Goal: Task Accomplishment & Management: Complete application form

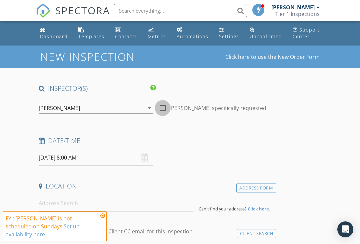
click at [163, 107] on div at bounding box center [162, 108] width 11 height 11
checkbox input "true"
click at [145, 157] on div "09/28/2025 8:00 AM" at bounding box center [96, 158] width 115 height 16
click at [101, 158] on input "09/28/2025 8:00 AM" at bounding box center [96, 158] width 115 height 16
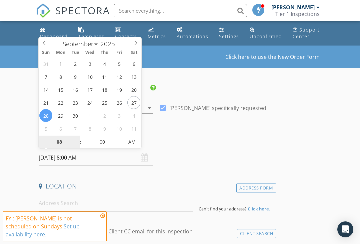
type input "09/30/2025 8:00 AM"
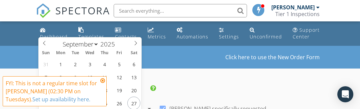
type input "3"
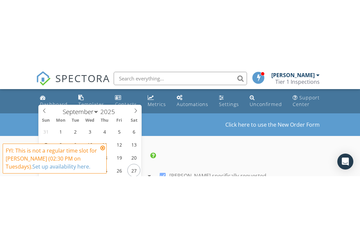
scroll to position [88, 0]
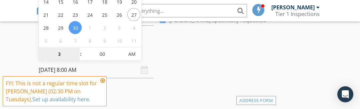
type input "[DATE] 3:00 PM"
type input "03"
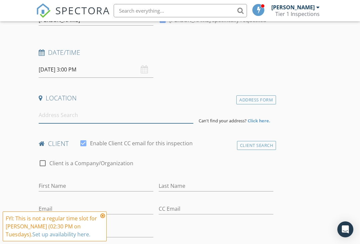
click at [86, 114] on input at bounding box center [116, 115] width 155 height 16
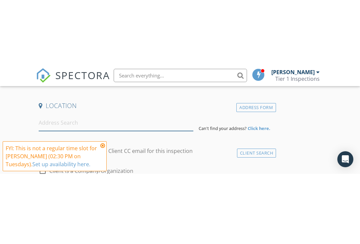
scroll to position [149, 0]
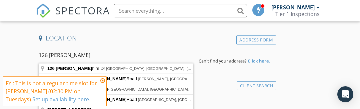
type input "126 Willshire Dr, Elizabethton, TN, USA"
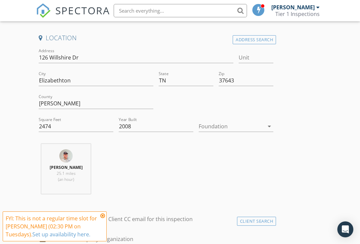
click at [103, 214] on icon at bounding box center [102, 215] width 5 height 5
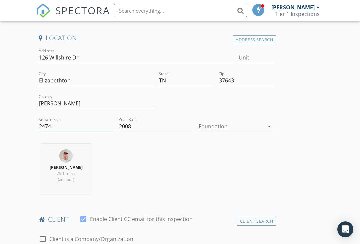
click at [78, 128] on input "2474" at bounding box center [76, 126] width 75 height 11
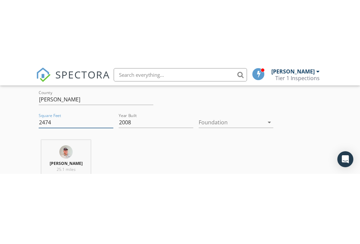
scroll to position [220, 0]
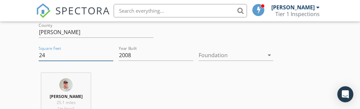
type input "2"
type input "3366"
click at [268, 57] on icon "arrow_drop_down" at bounding box center [269, 55] width 8 height 8
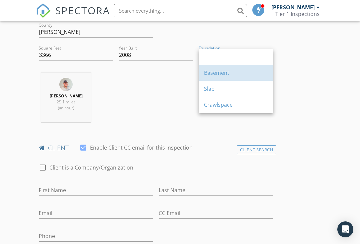
click at [228, 73] on div "Basement" at bounding box center [236, 73] width 64 height 8
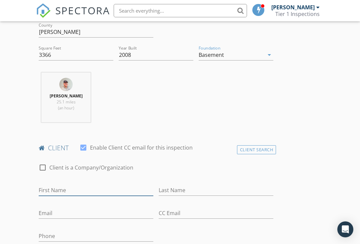
click at [77, 189] on input "First Name" at bounding box center [96, 190] width 115 height 11
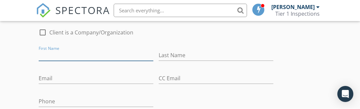
scroll to position [356, 0]
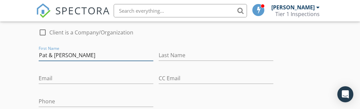
type input "Pat & [PERSON_NAME]"
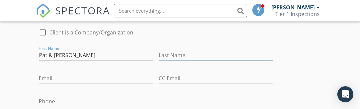
click at [206, 50] on input "Last Name" at bounding box center [216, 55] width 115 height 11
type input "[PERSON_NAME]"
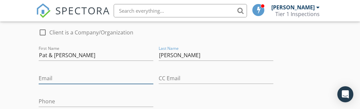
click at [78, 75] on input "Email" at bounding box center [96, 78] width 115 height 11
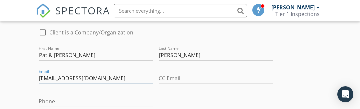
type input "Ptrask725@ail.com"
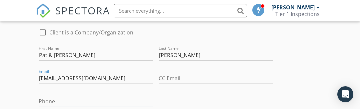
click at [70, 100] on input "Phone" at bounding box center [96, 101] width 115 height 11
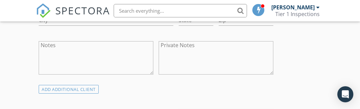
scroll to position [482, 0]
type input "[PHONE_NUMBER]"
click at [121, 46] on textarea "Notes" at bounding box center [96, 57] width 115 height 33
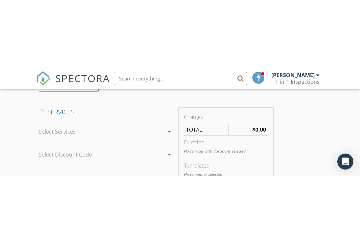
scroll to position [552, 0]
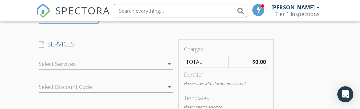
type textarea "Integrity Group"
click at [168, 61] on icon "arrow_drop_down" at bounding box center [169, 64] width 8 height 8
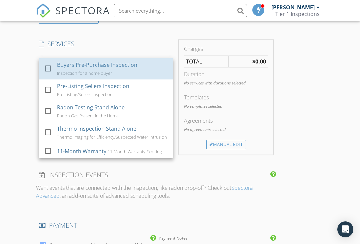
click at [120, 64] on div "Buyers Pre-Purchase Inspection" at bounding box center [97, 65] width 80 height 8
checkbox input "false"
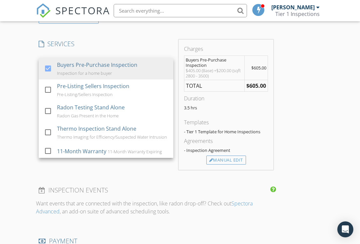
click at [305, 135] on div "INSPECTOR(S) check_box Ken Armstrong PRIMARY Ken Armstrong arrow_drop_down chec…" at bounding box center [180, 120] width 288 height 1176
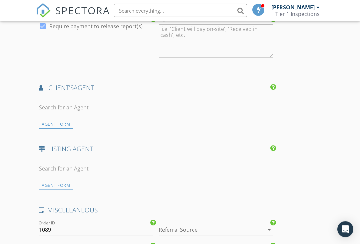
scroll to position [788, 0]
click at [58, 121] on div "AGENT FORM" at bounding box center [56, 123] width 35 height 9
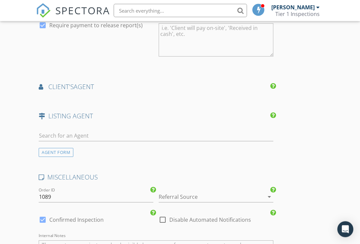
scroll to position [788, 0]
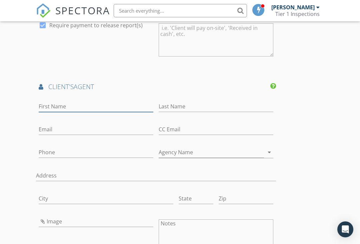
click at [94, 104] on input "First Name" at bounding box center [96, 106] width 115 height 11
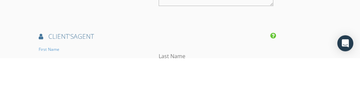
scroll to position [838, 0]
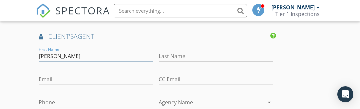
type input "[PERSON_NAME]"
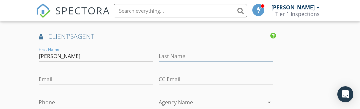
click at [190, 55] on input "Last Name" at bounding box center [216, 56] width 115 height 11
type input "[PERSON_NAME]"
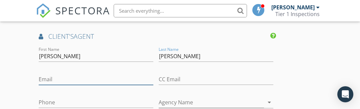
click at [54, 76] on input "Email" at bounding box center [96, 79] width 115 height 11
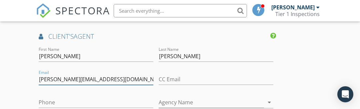
type input "Stephen@evansandevanstn.com"
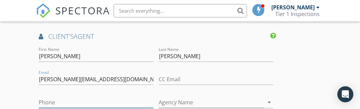
click at [53, 98] on input "Phone" at bounding box center [96, 102] width 115 height 11
type input "[PHONE_NUMBER]"
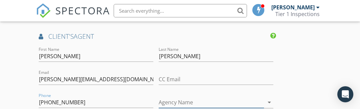
click at [180, 98] on input "Agency Name" at bounding box center [211, 102] width 105 height 11
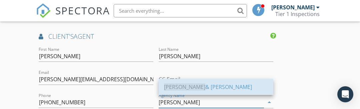
click at [193, 84] on div "Evans & Evans" at bounding box center [216, 87] width 104 height 8
type input "[PERSON_NAME] & [PERSON_NAME]"
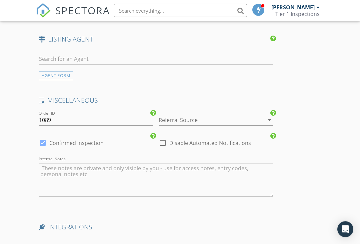
scroll to position [1093, 0]
click at [266, 116] on icon "arrow_drop_down" at bounding box center [269, 120] width 8 height 8
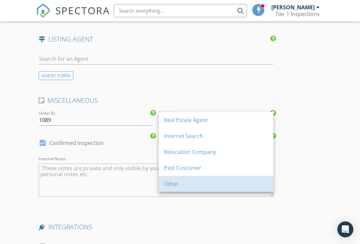
click at [175, 184] on div "Other" at bounding box center [216, 184] width 104 height 8
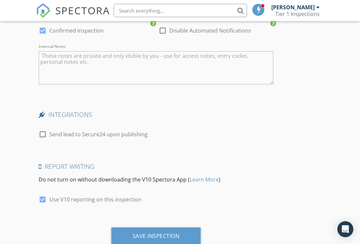
scroll to position [1206, 0]
click at [43, 131] on div at bounding box center [42, 134] width 11 height 11
checkbox input "true"
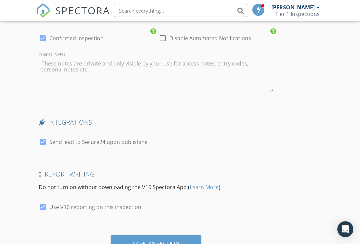
scroll to position [1225, 0]
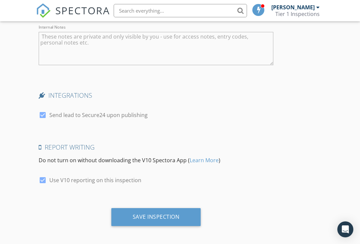
click at [152, 215] on div "Save Inspection" at bounding box center [156, 217] width 47 height 7
